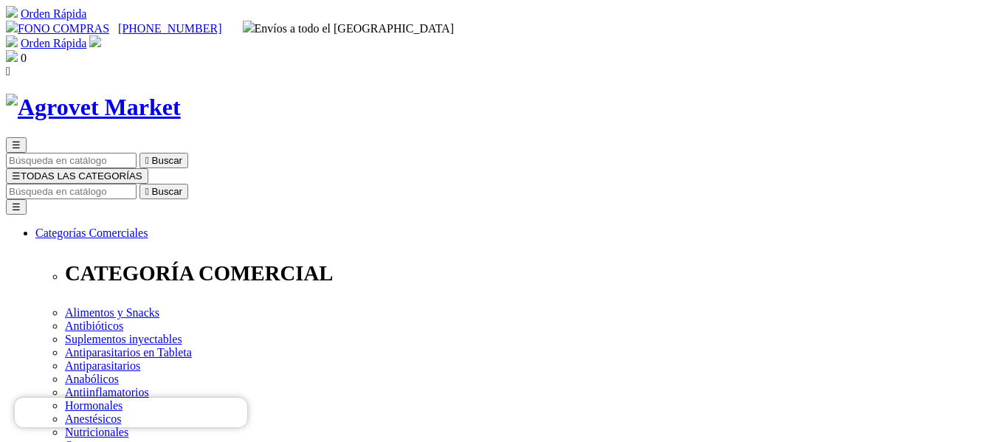
click at [148, 168] on button "☰ TODAS LAS CATEGORÍAS" at bounding box center [77, 175] width 142 height 15
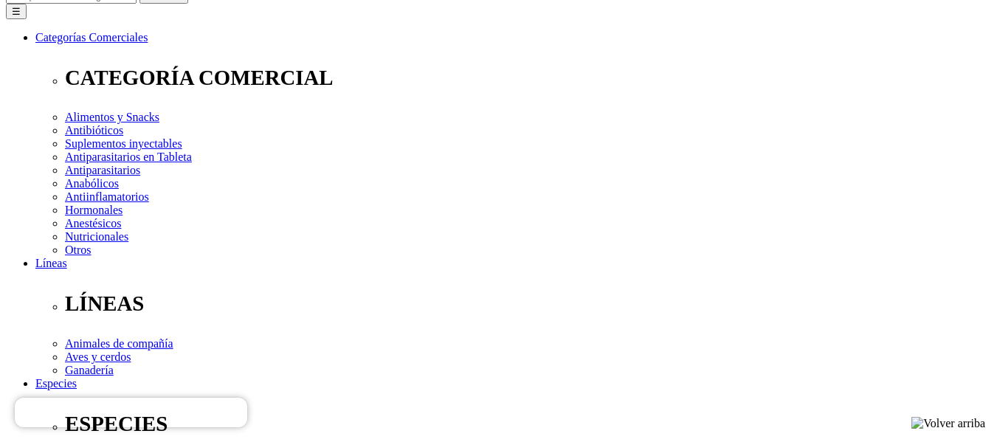
scroll to position [221, 0]
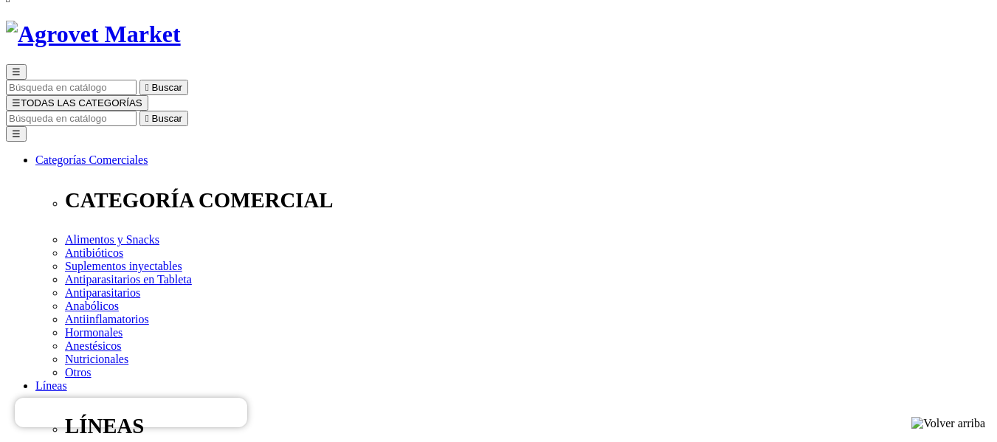
scroll to position [74, 0]
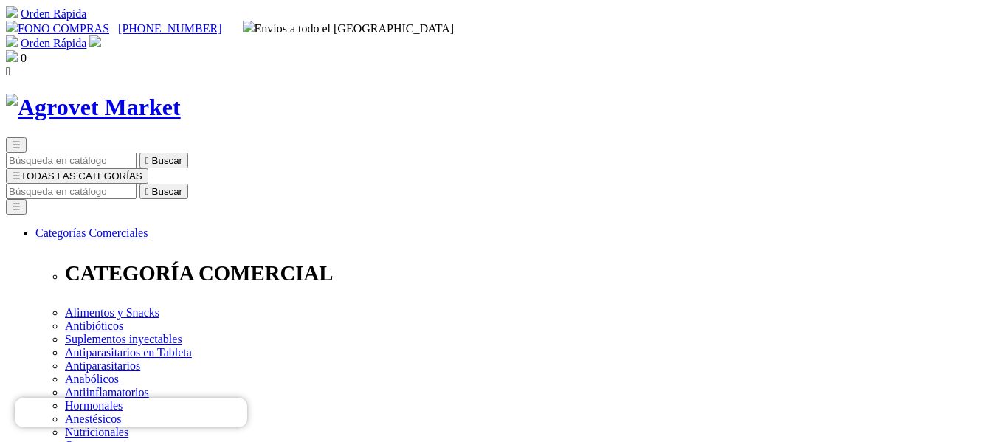
click at [86, 37] on link "Orden Rápida" at bounding box center [54, 43] width 66 height 13
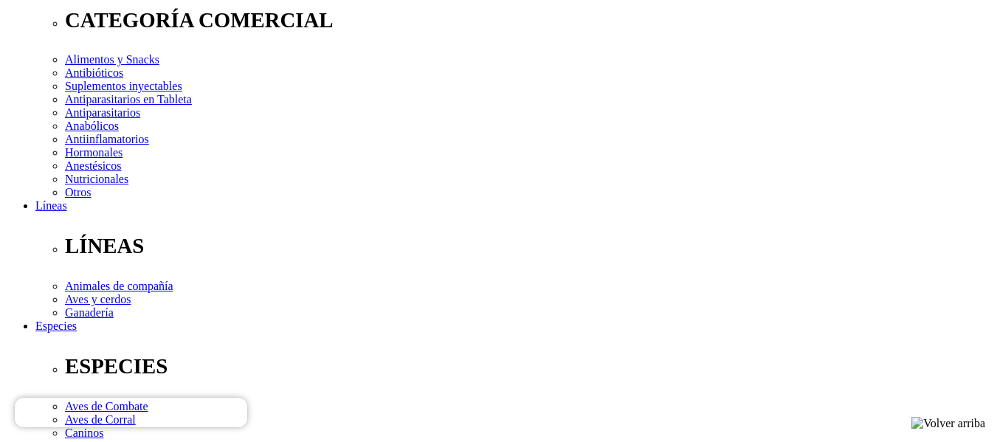
scroll to position [126, 0]
